Goal: Transaction & Acquisition: Purchase product/service

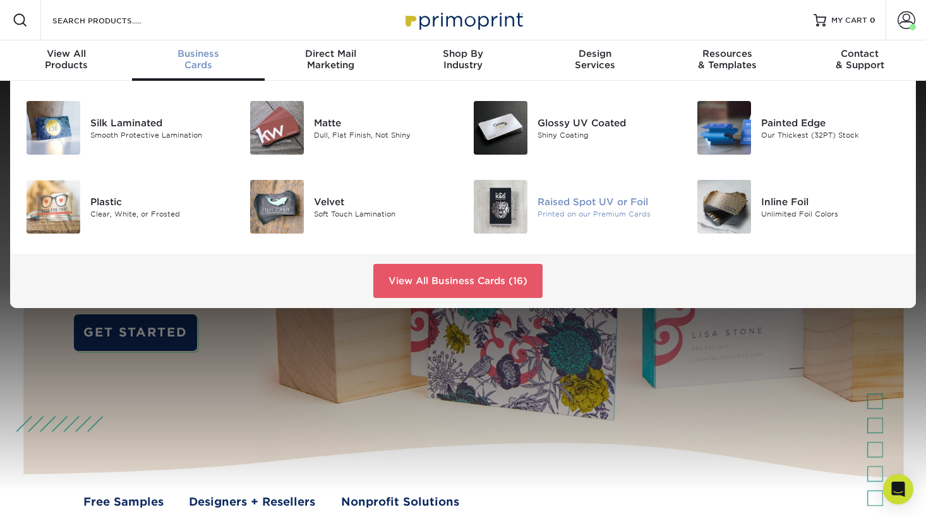
click at [507, 209] on img at bounding box center [501, 207] width 54 height 54
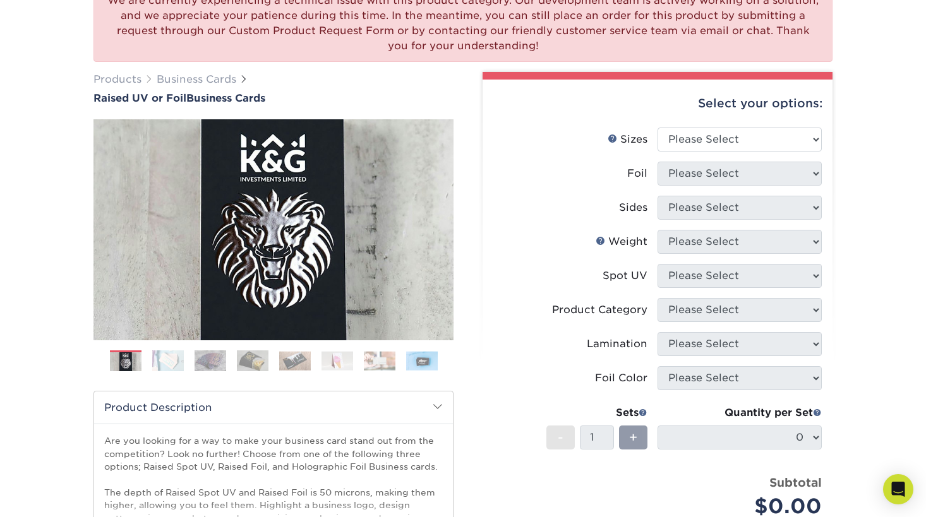
scroll to position [128, 0]
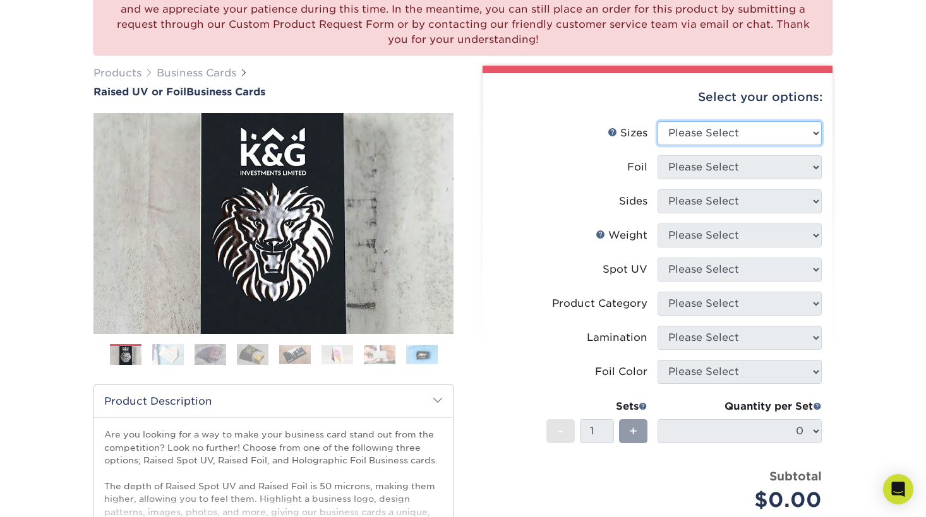
select select "2.00x3.50"
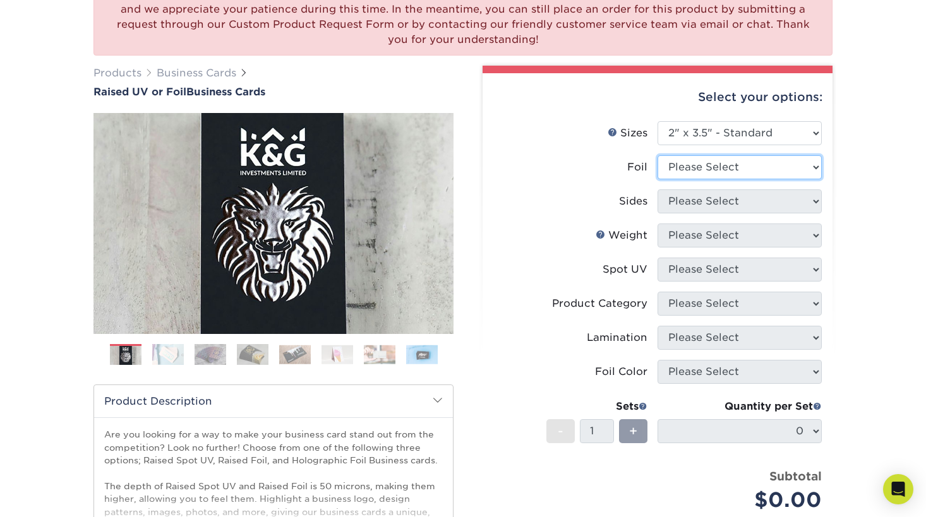
select select "0"
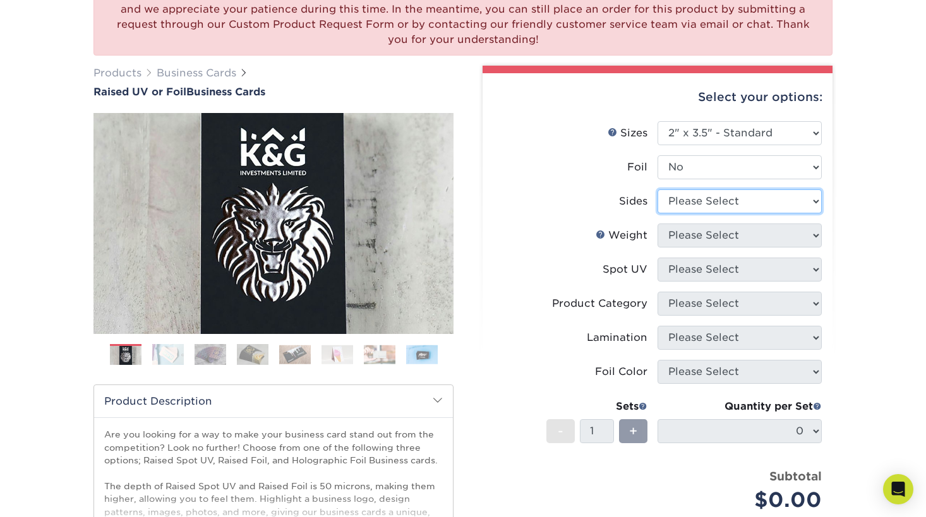
click at [768, 208] on select "Please Select Print Both Sides Print Front Only" at bounding box center [739, 201] width 164 height 24
select select "13abbda7-1d64-4f25-8bb2-c179b224825d"
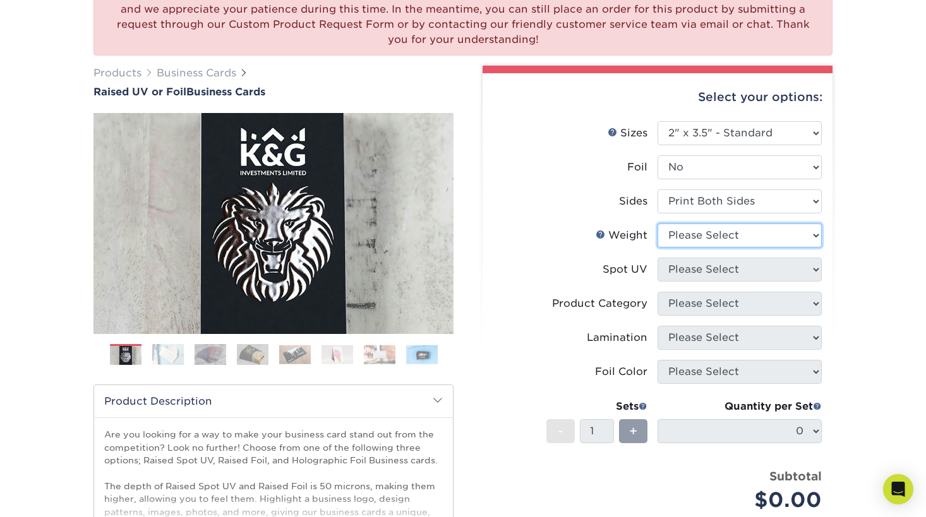
select select "16PT"
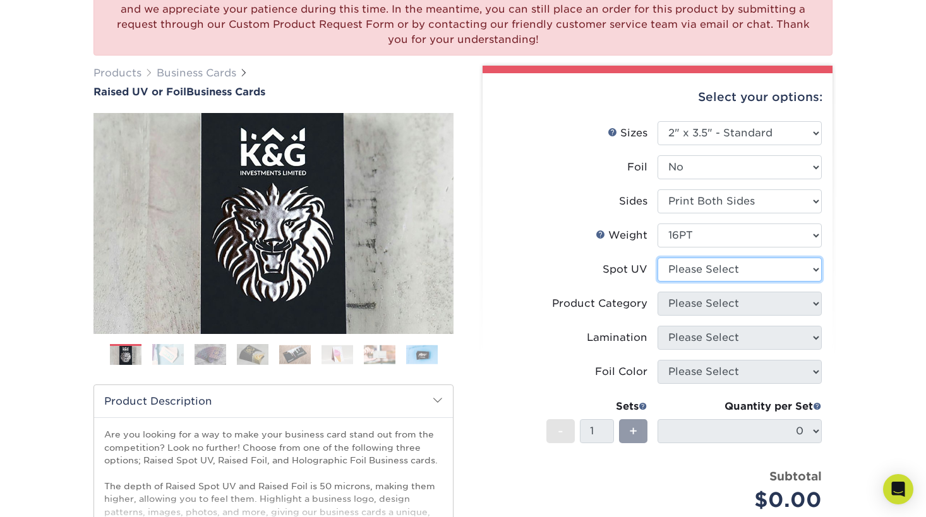
select select "1"
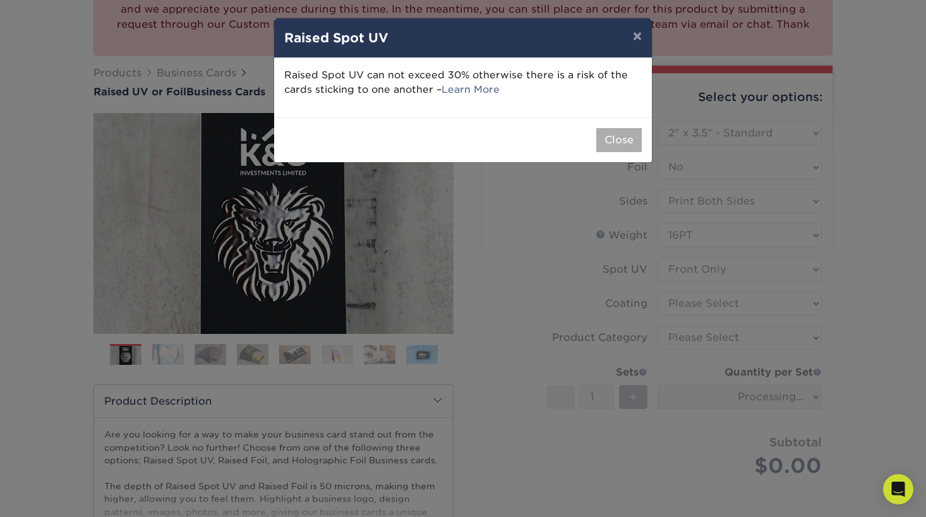
click at [628, 143] on button "Close" at bounding box center [618, 140] width 45 height 24
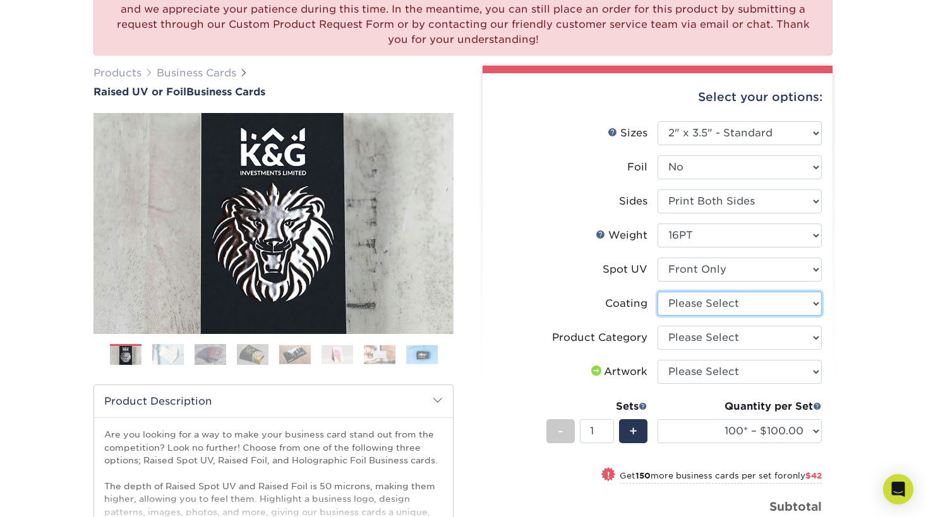
select select "3e7618de-abca-4bda-9f97-8b9129e913d8"
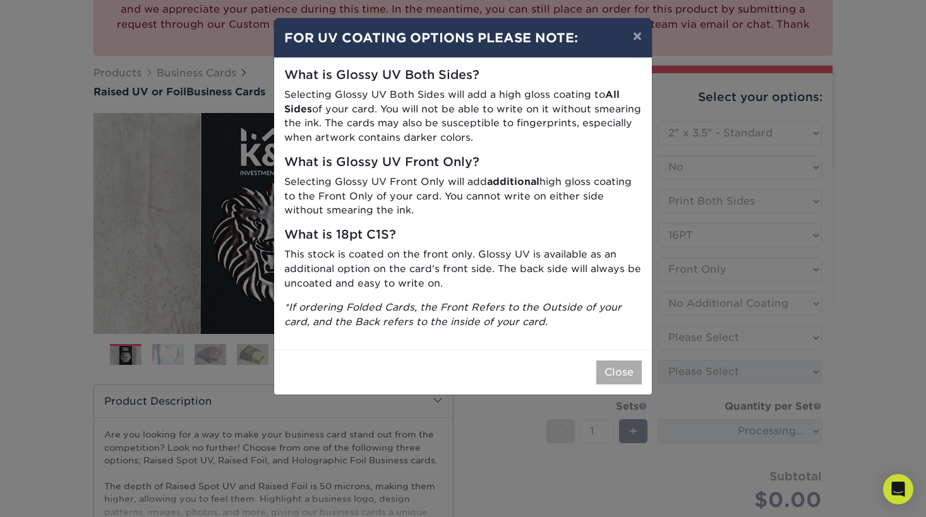
click at [631, 361] on button "Close" at bounding box center [618, 373] width 45 height 24
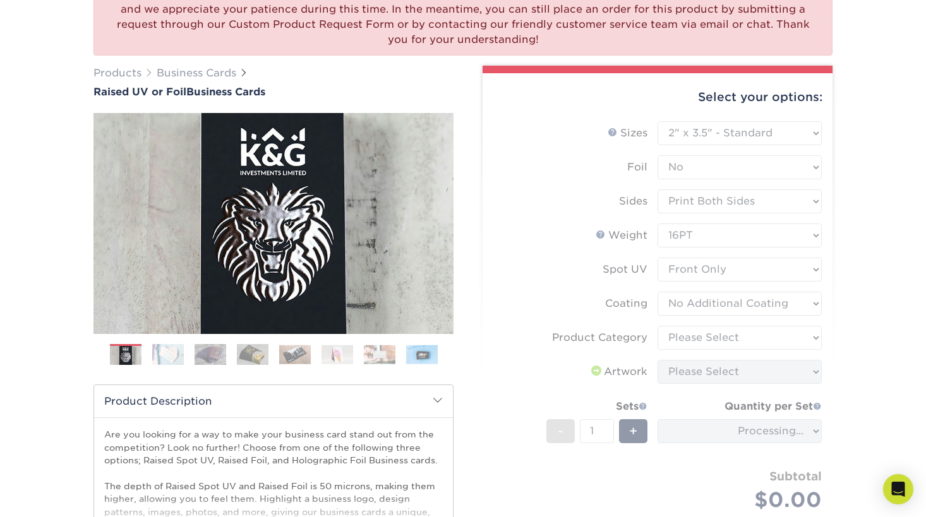
click at [697, 340] on form "Sizes Help Sizes Please Select 2" x 3.5" - Standard Foil Please Select" at bounding box center [658, 337] width 330 height 432
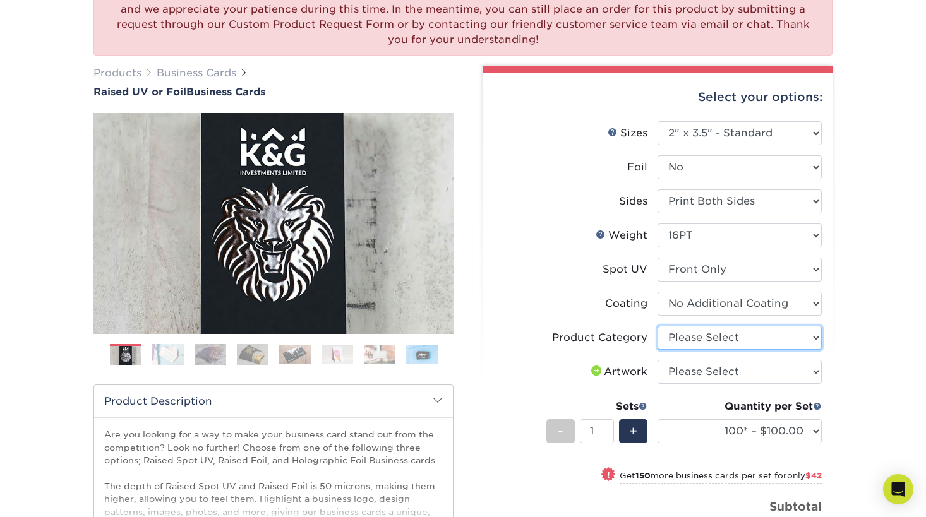
select select "3b5148f1-0588-4f88-a218-97bcfdce65c1"
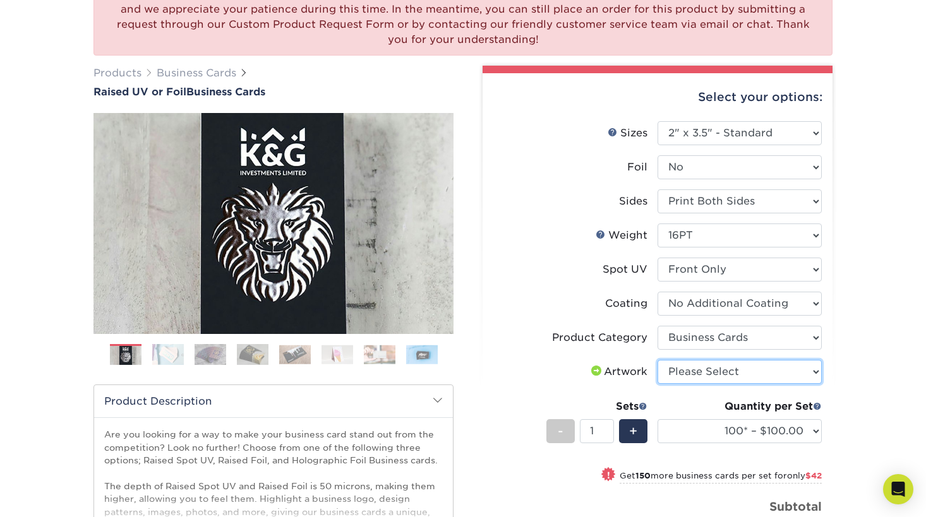
select select "upload"
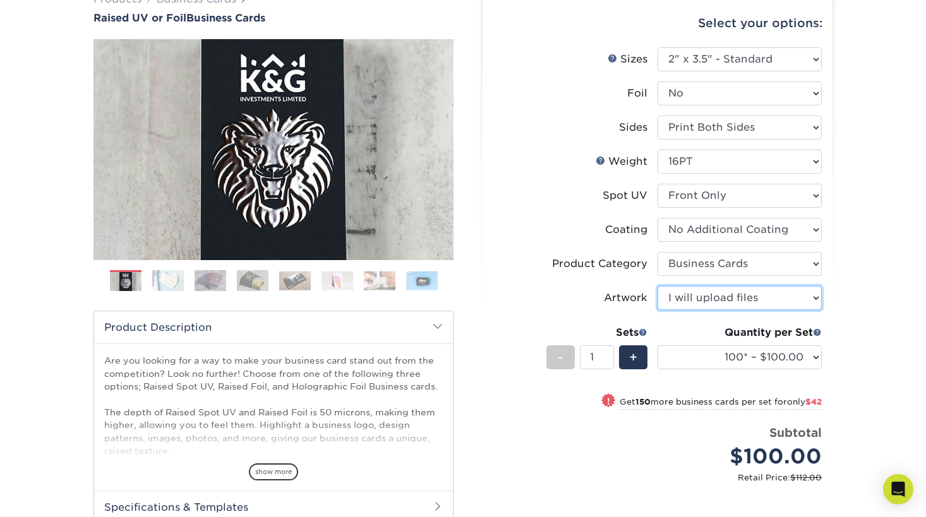
scroll to position [206, 0]
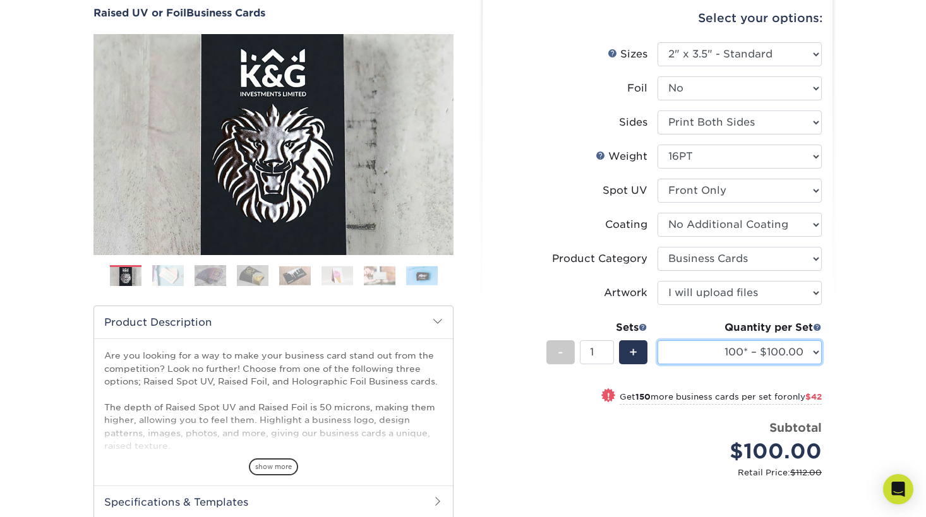
select select "500* – $192.00"
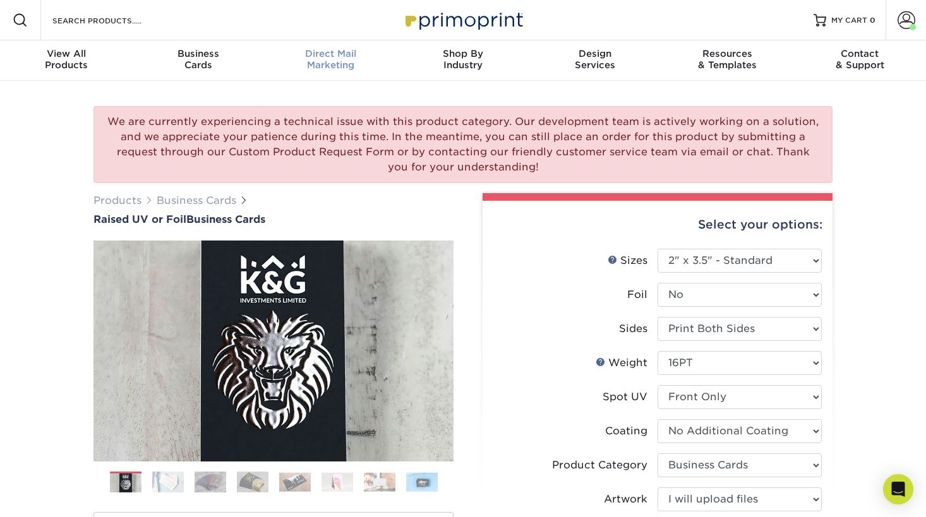
scroll to position [0, 0]
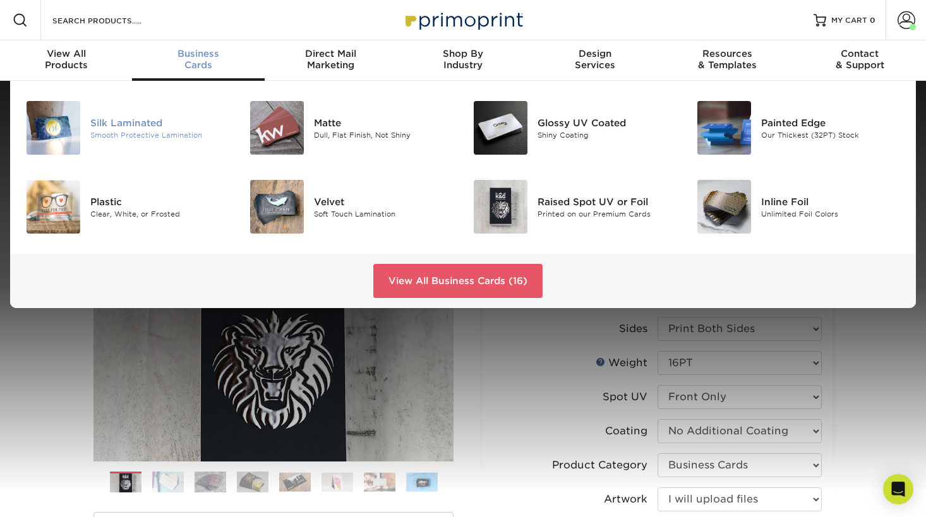
click at [121, 123] on div "Silk Laminated" at bounding box center [160, 123] width 140 height 14
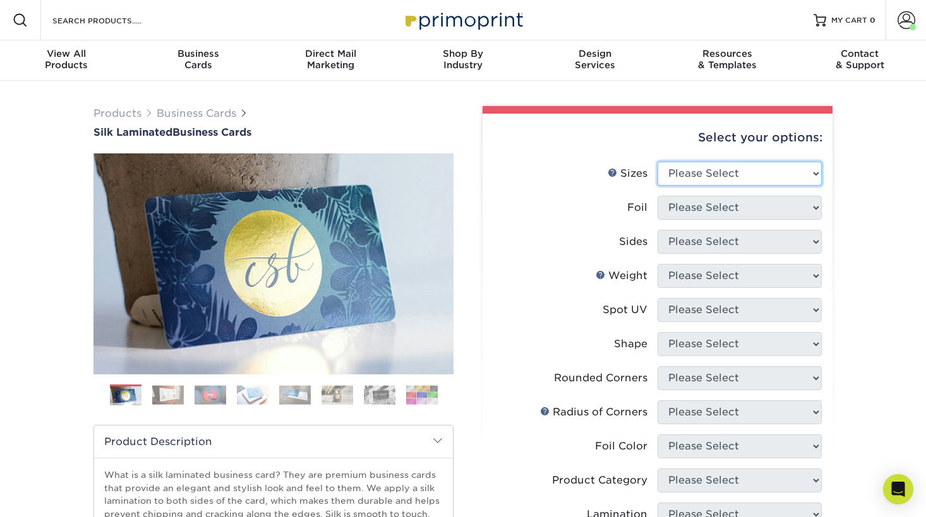
select select "2.00x3.50"
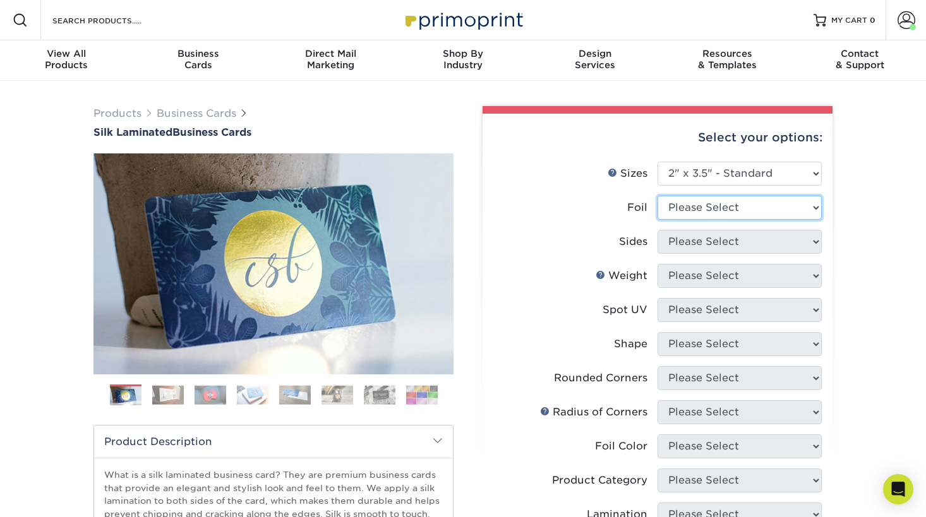
select select "1"
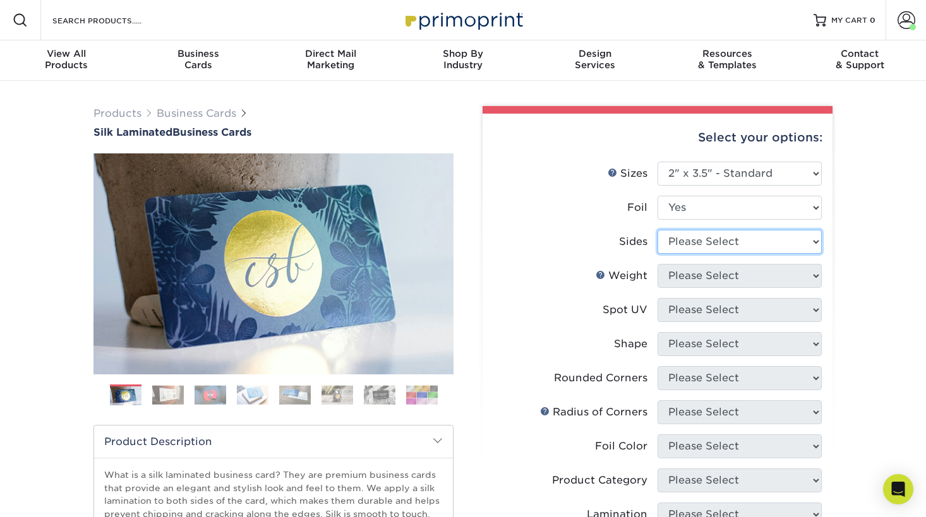
select select "34527644-b4fd-4ffb-9092-1318eefcd9d9"
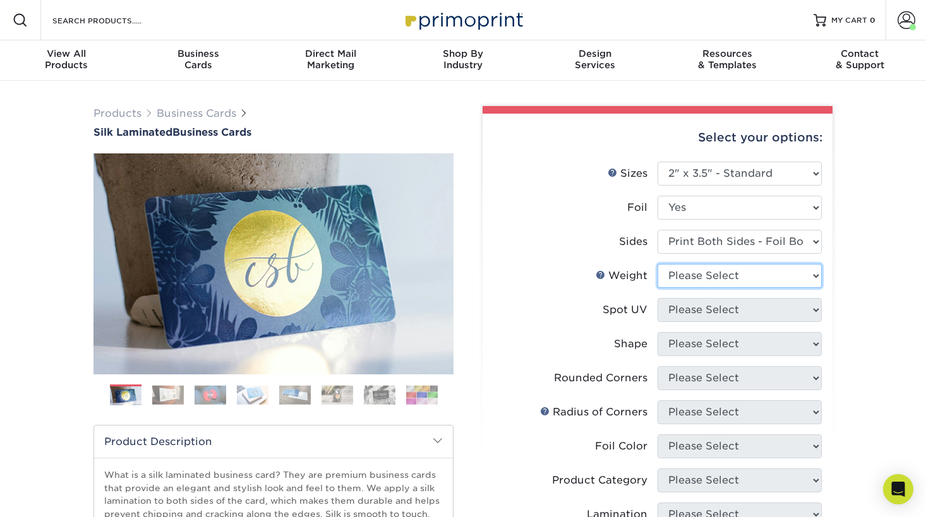
select select "16PT"
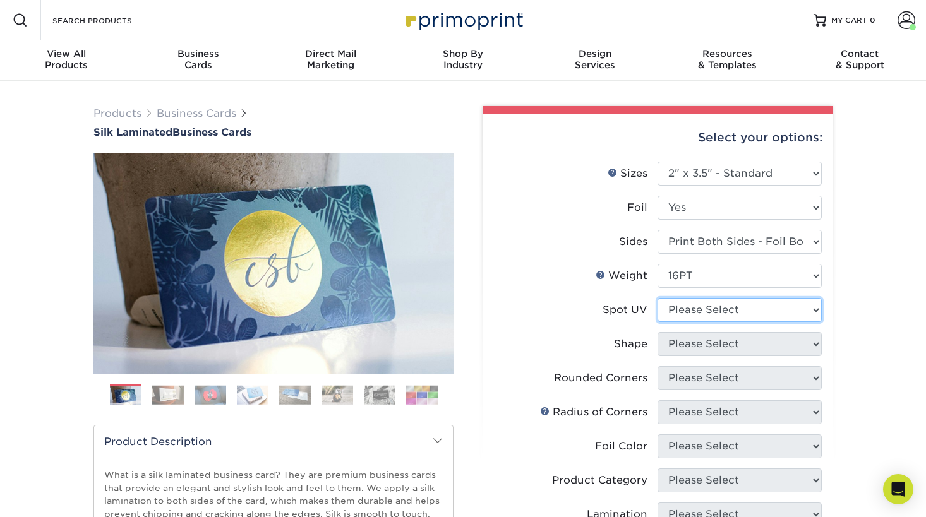
select select "1"
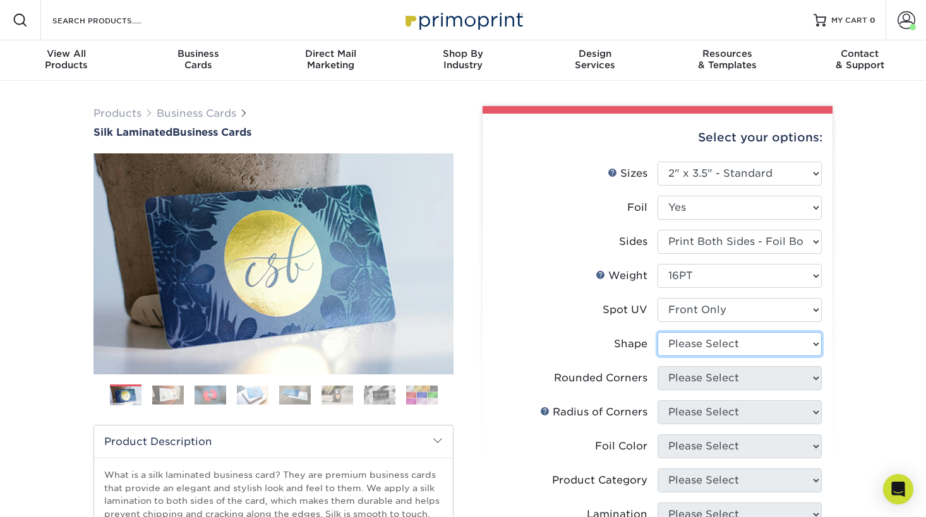
select select "standard"
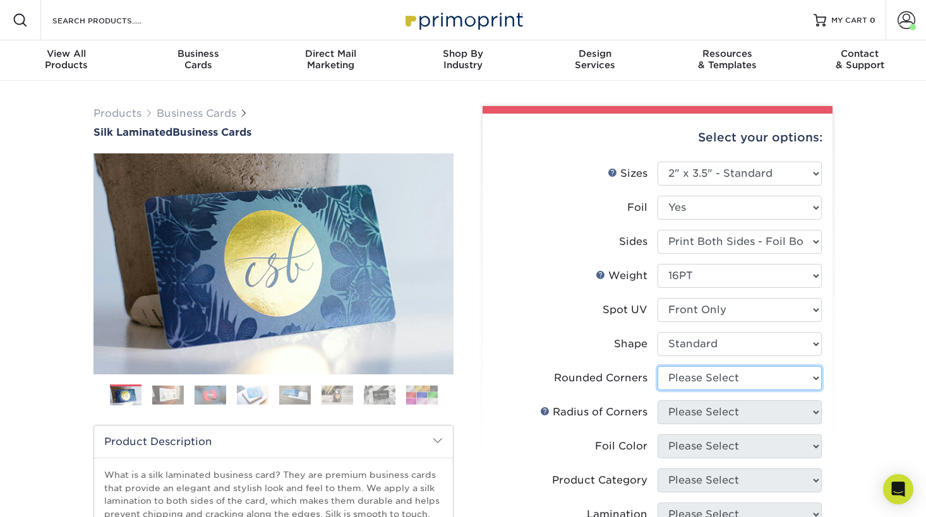
select select "0"
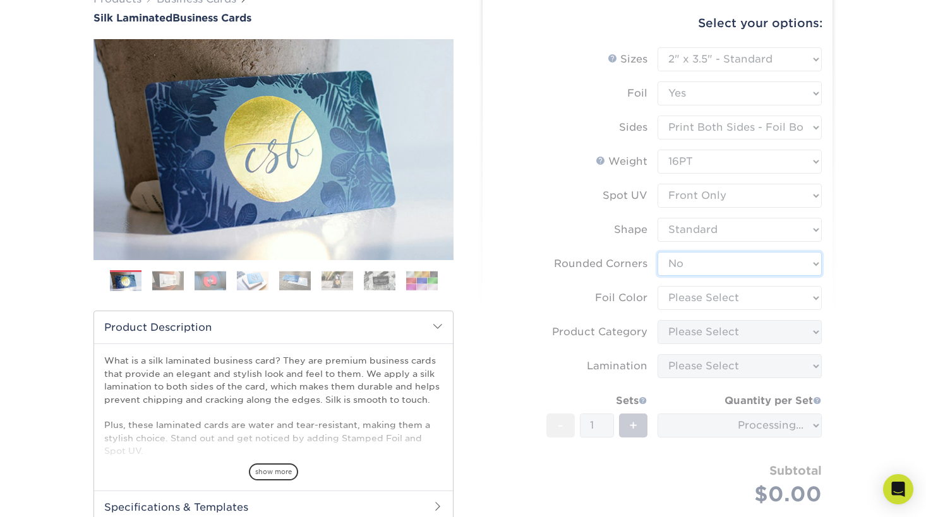
scroll to position [114, 0]
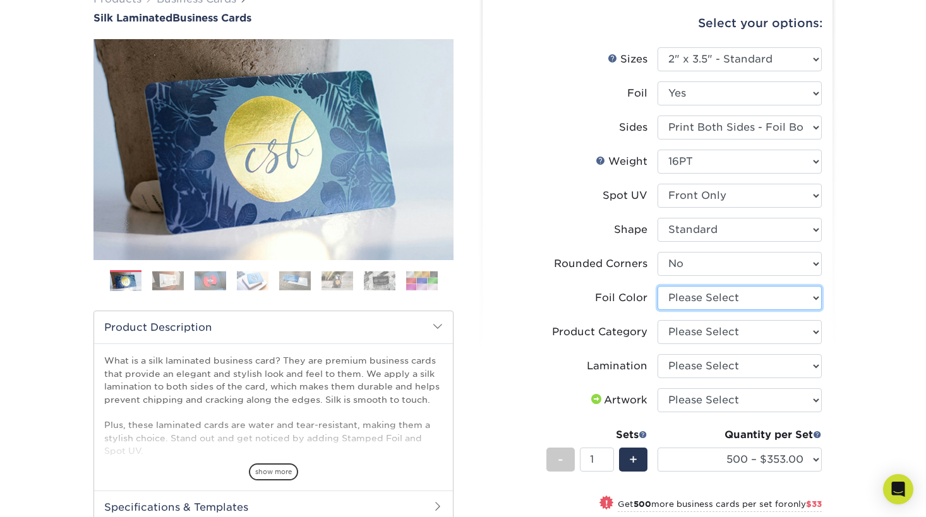
select select "0f01133c-0ff0-451e-ba4e-12f7b4531a1f"
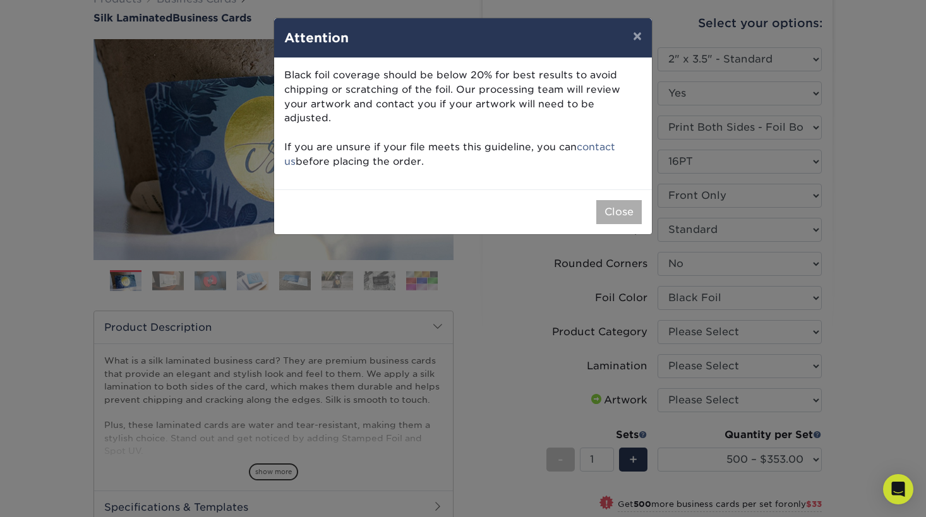
click at [626, 200] on button "Close" at bounding box center [618, 212] width 45 height 24
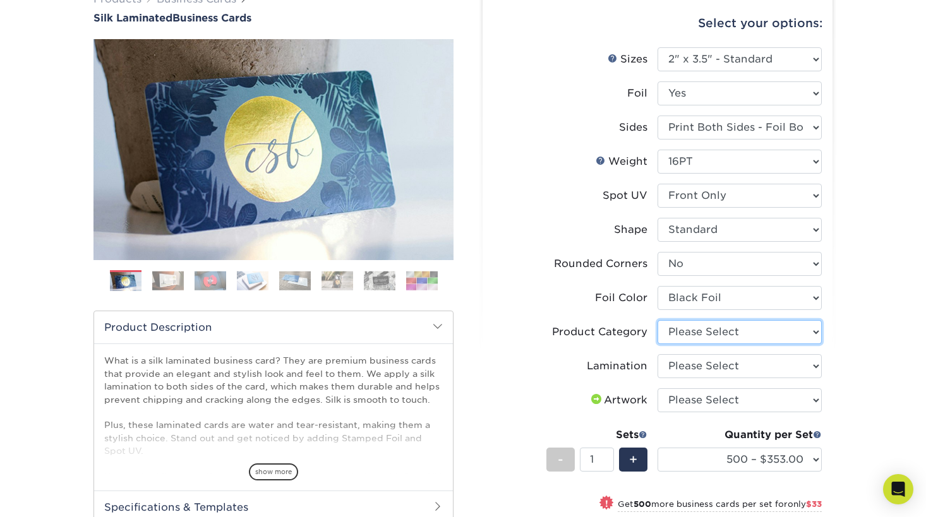
select select "3b5148f1-0588-4f88-a218-97bcfdce65c1"
select select "ccacb42f-45f7-42d3-bbd3-7c8421cf37f0"
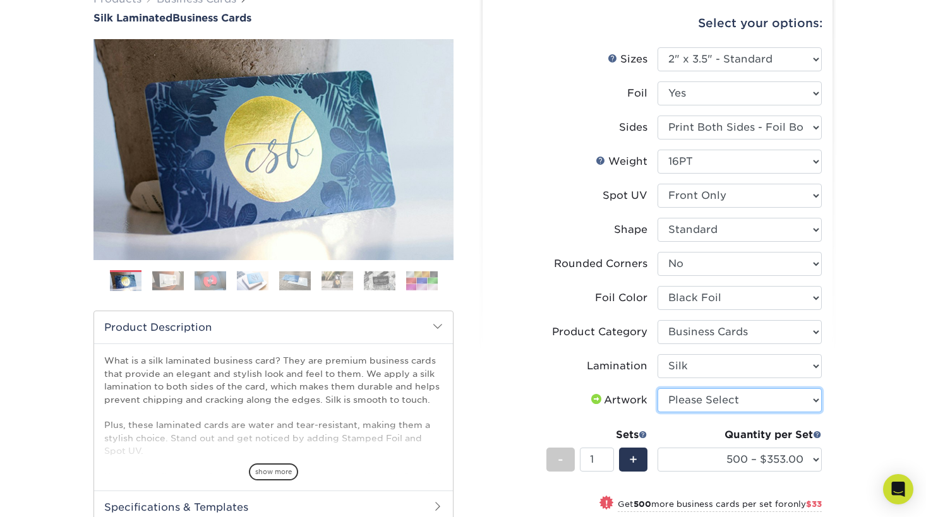
select select "upload"
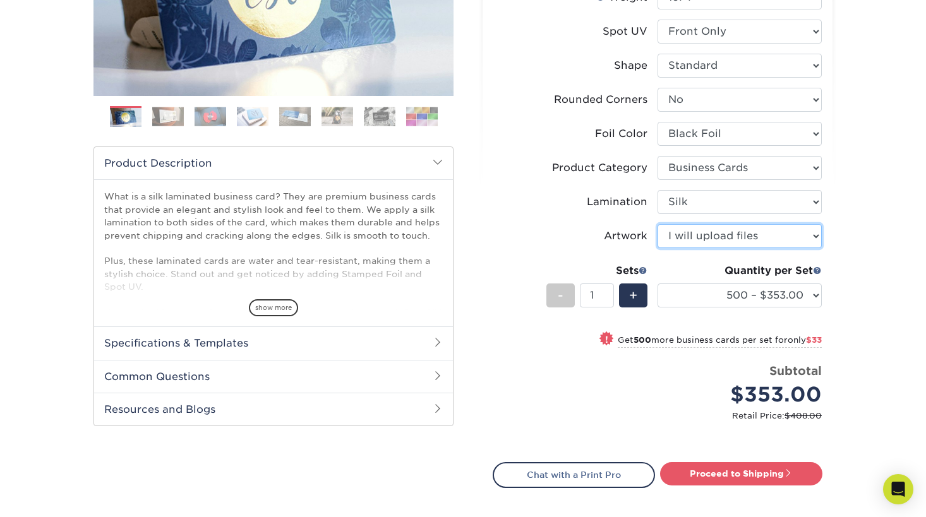
scroll to position [292, 0]
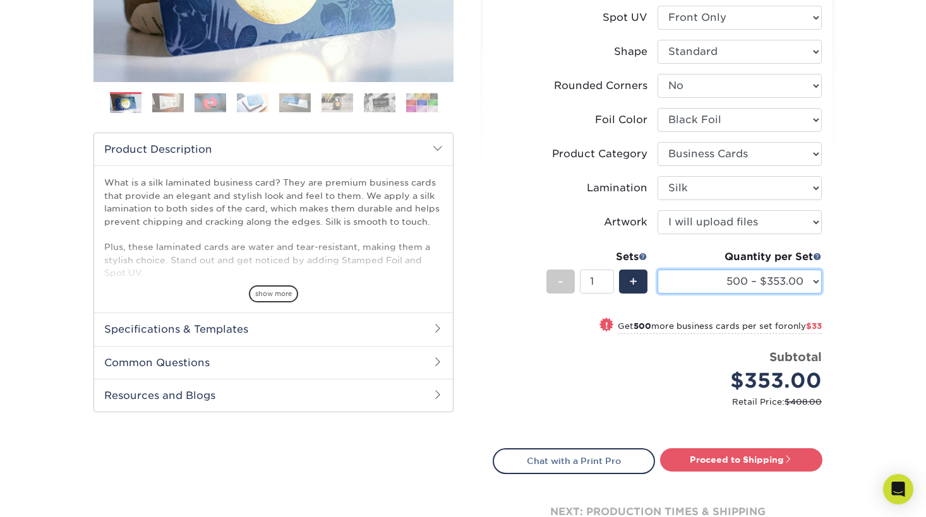
select select "1000 – $386.00"
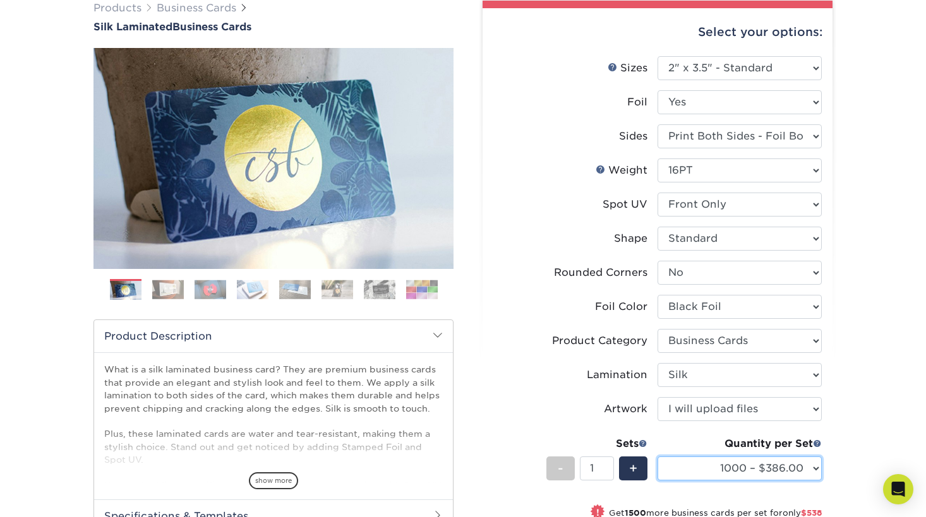
scroll to position [104, 0]
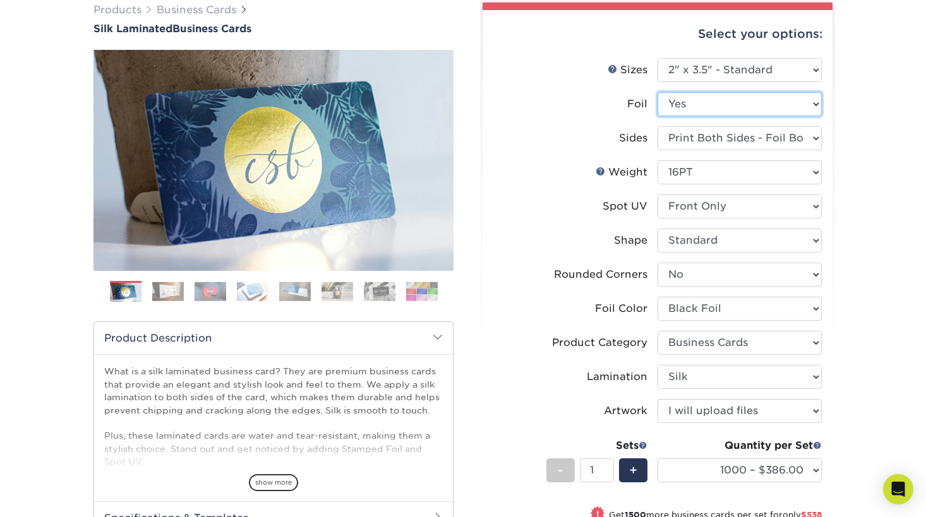
select select "0"
select select "-1"
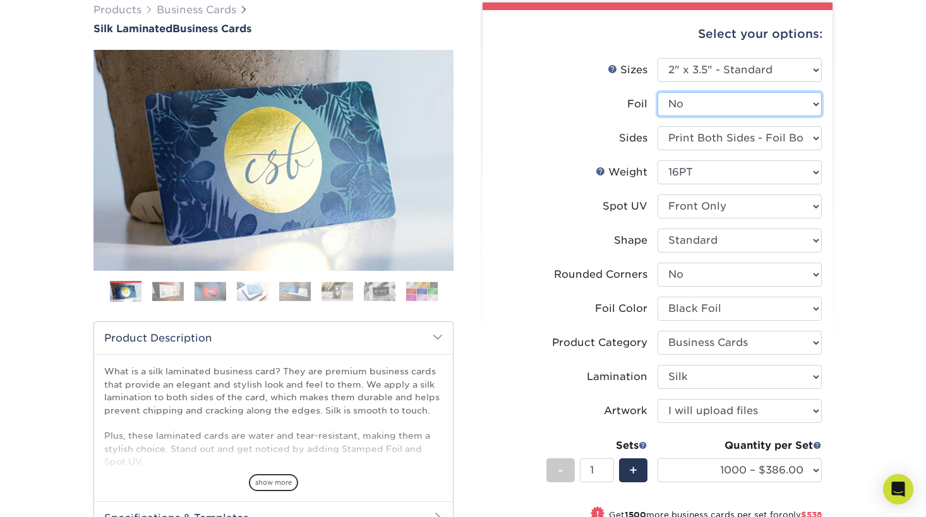
select select
select select "-1"
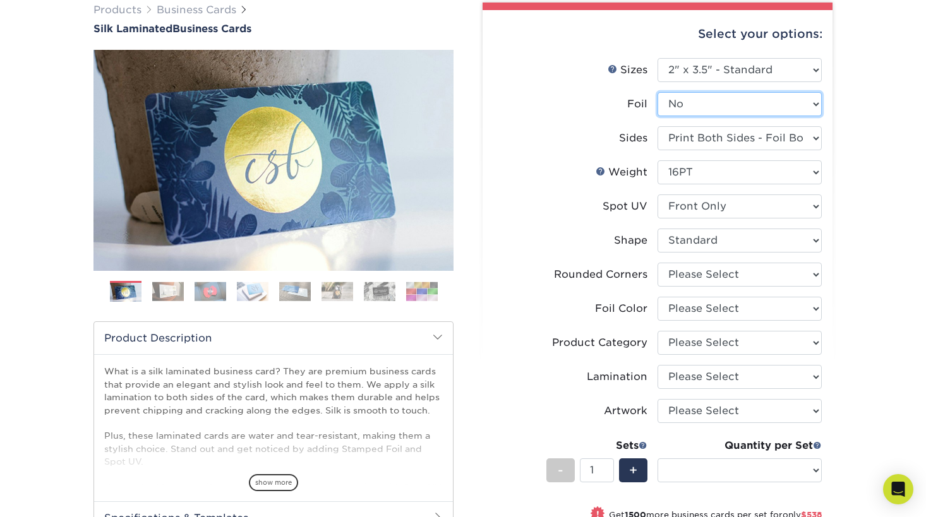
select select "-1"
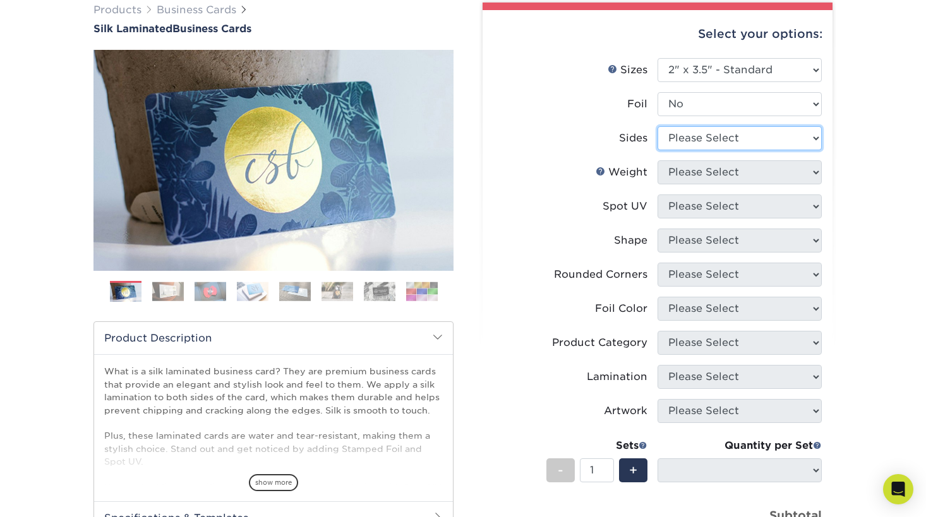
select select "13abbda7-1d64-4f25-8bb2-c179b224825d"
select select
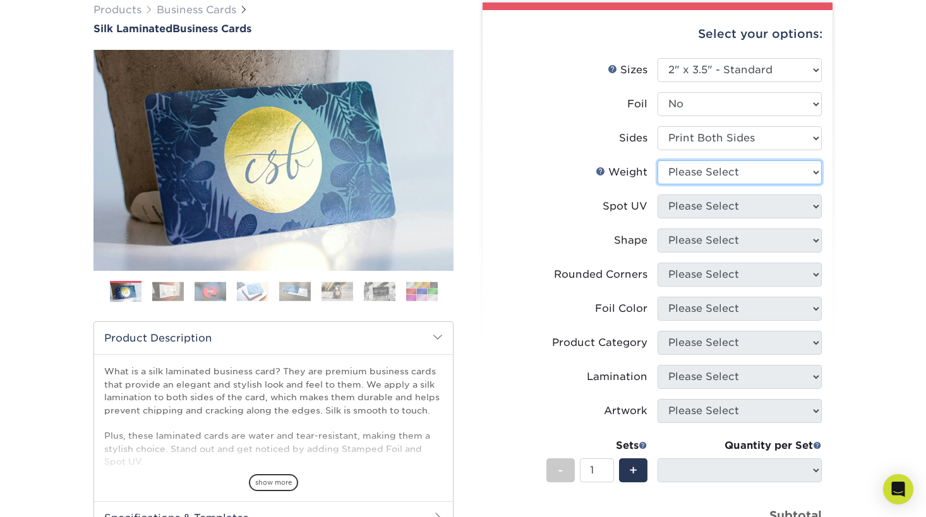
select select "16PT"
select select
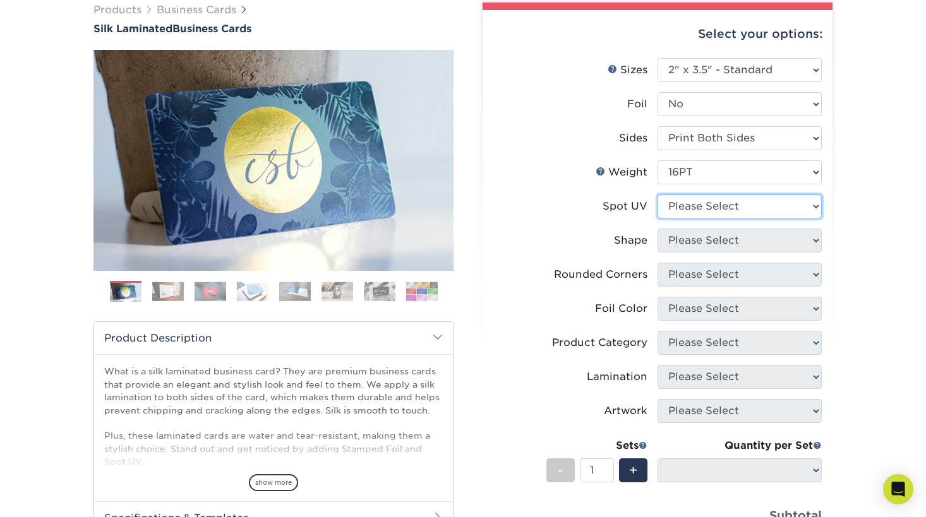
select select "0"
select select
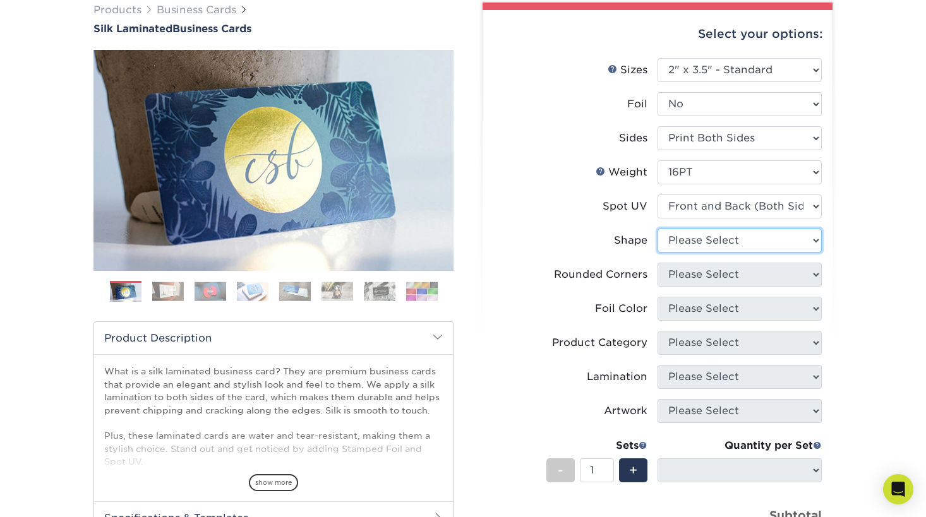
select select "standard"
select select
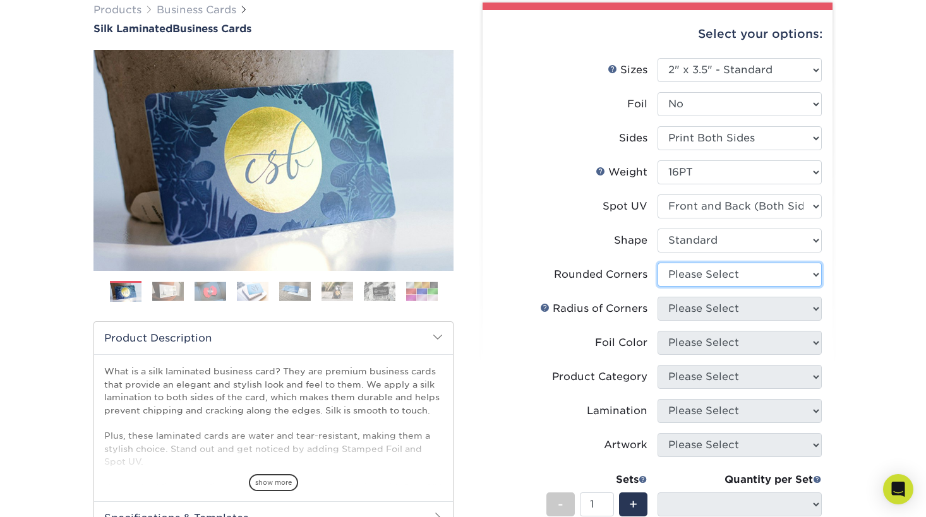
select select "0"
select select "-1"
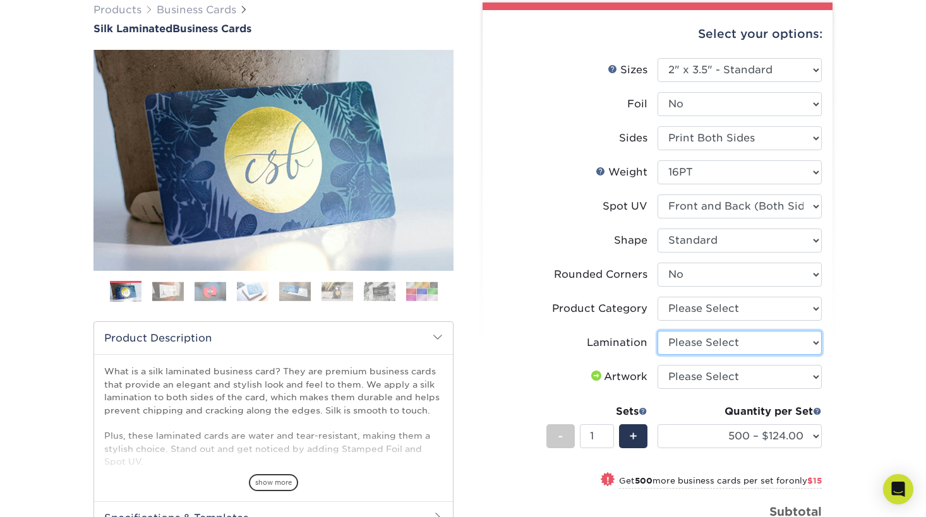
select select "ccacb42f-45f7-42d3-bbd3-7c8421cf37f0"
select select "upload"
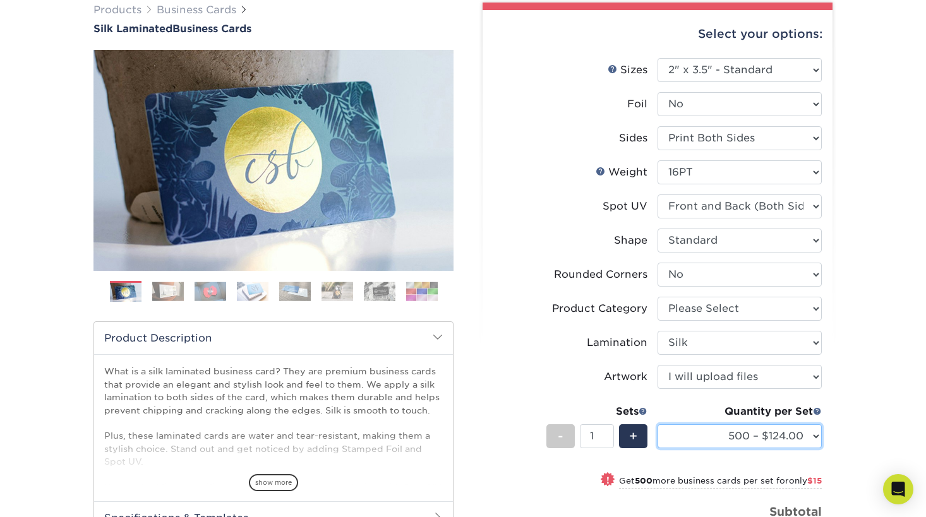
select select "1000 – $139.00"
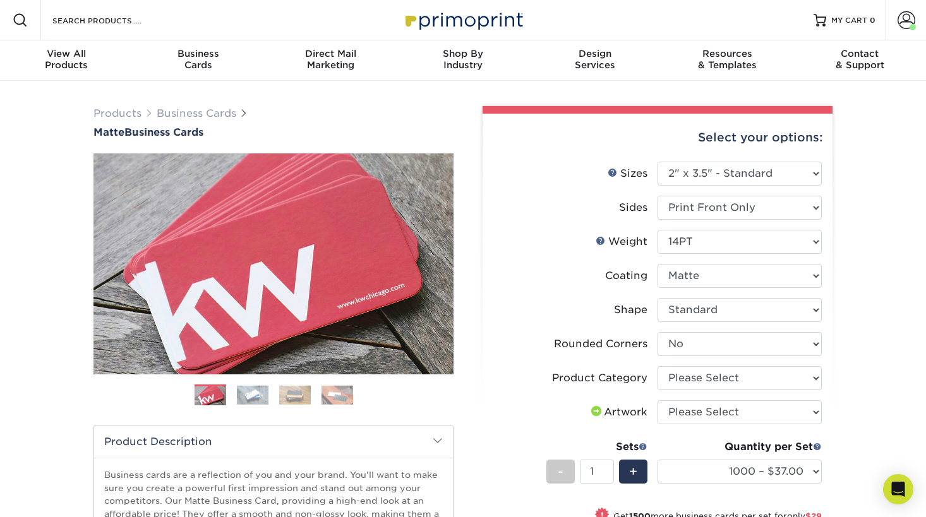
select select "2.00x3.50"
select select "0"
select select "1000 – $37.00"
